Goal: Task Accomplishment & Management: Manage account settings

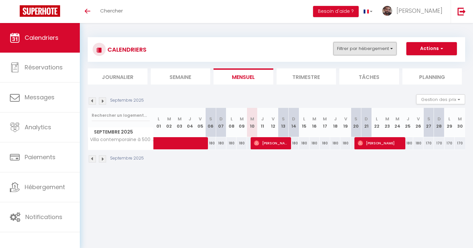
click at [352, 48] on button "Filtrer par hébergement" at bounding box center [365, 48] width 63 height 13
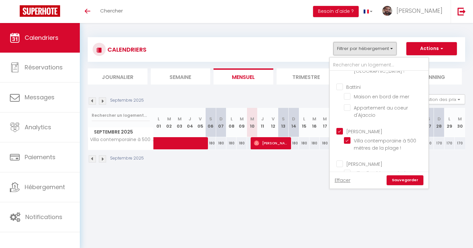
scroll to position [226, 0]
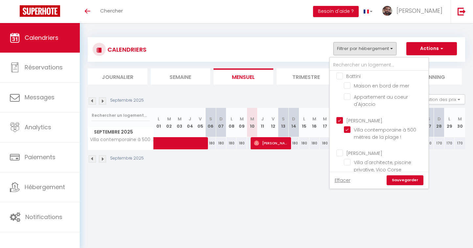
click at [340, 116] on input "[PERSON_NAME]" at bounding box center [386, 119] width 99 height 7
checkbox input "false"
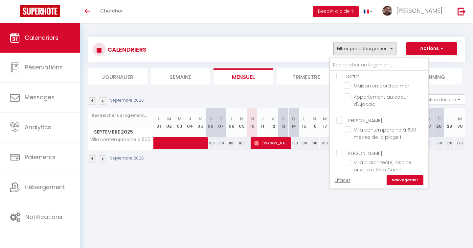
checkbox input "false"
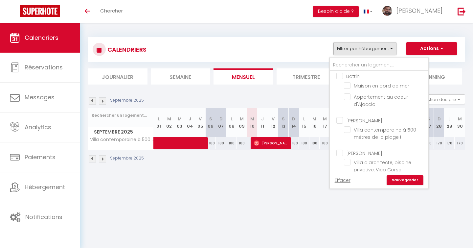
checkbox input "false"
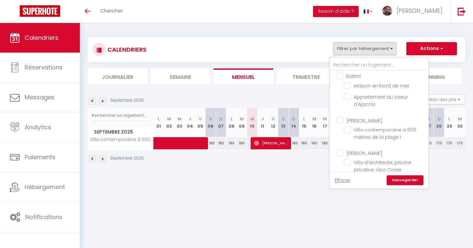
checkbox input "false"
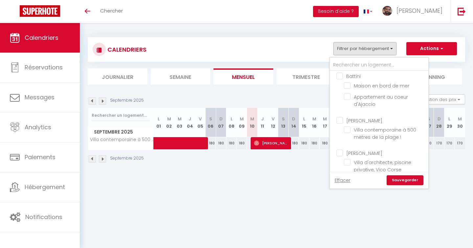
checkbox input "false"
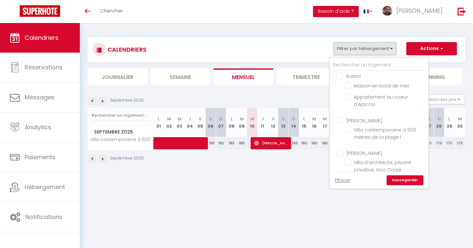
checkbox input "false"
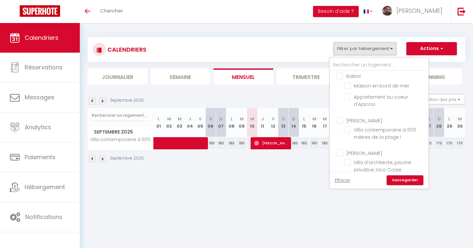
checkbox input "false"
click at [403, 181] on link "Sauvegarder" at bounding box center [405, 180] width 37 height 10
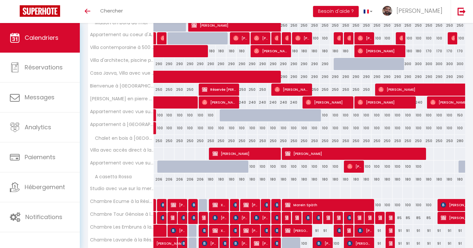
scroll to position [118, 0]
